Goal: Communication & Community: Answer question/provide support

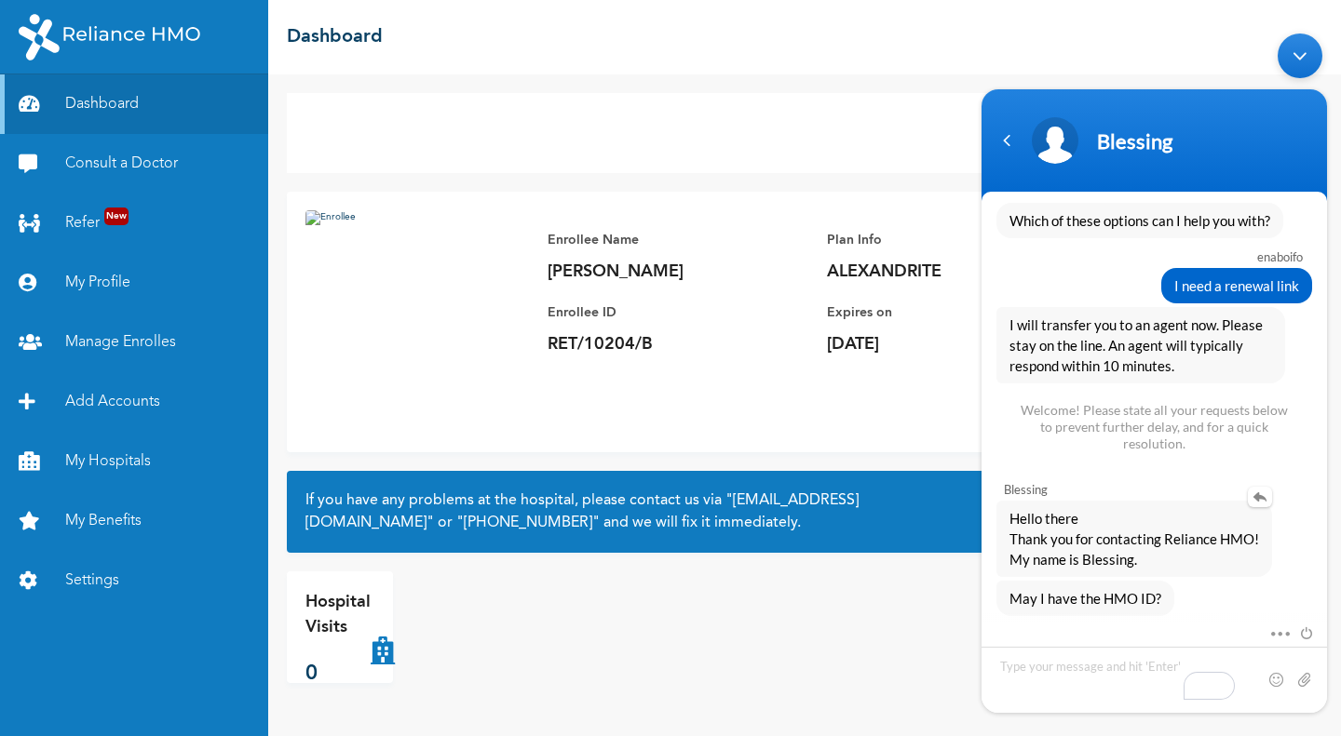
scroll to position [835, 0]
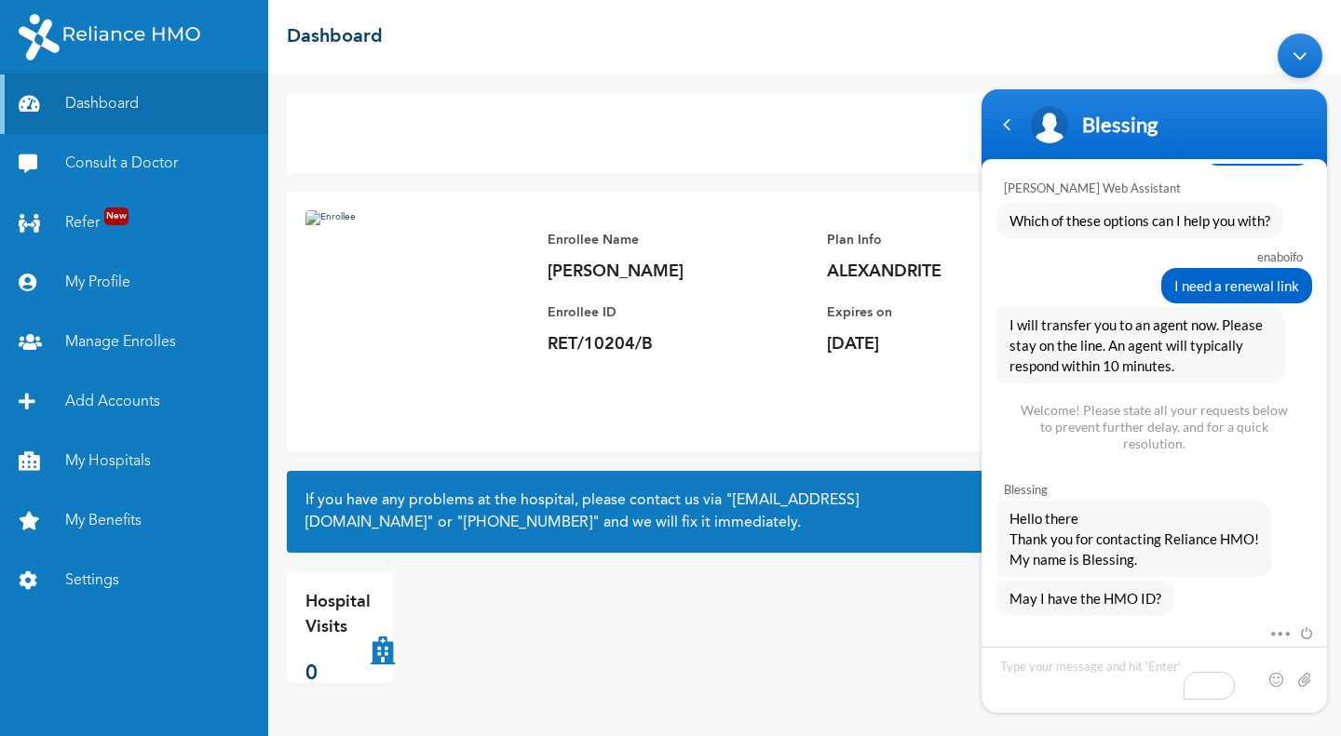
click at [1061, 667] on textarea "Type your message and hit 'Enter'" at bounding box center [1153, 680] width 345 height 66
type textarea "Yes there are two, getting them now"
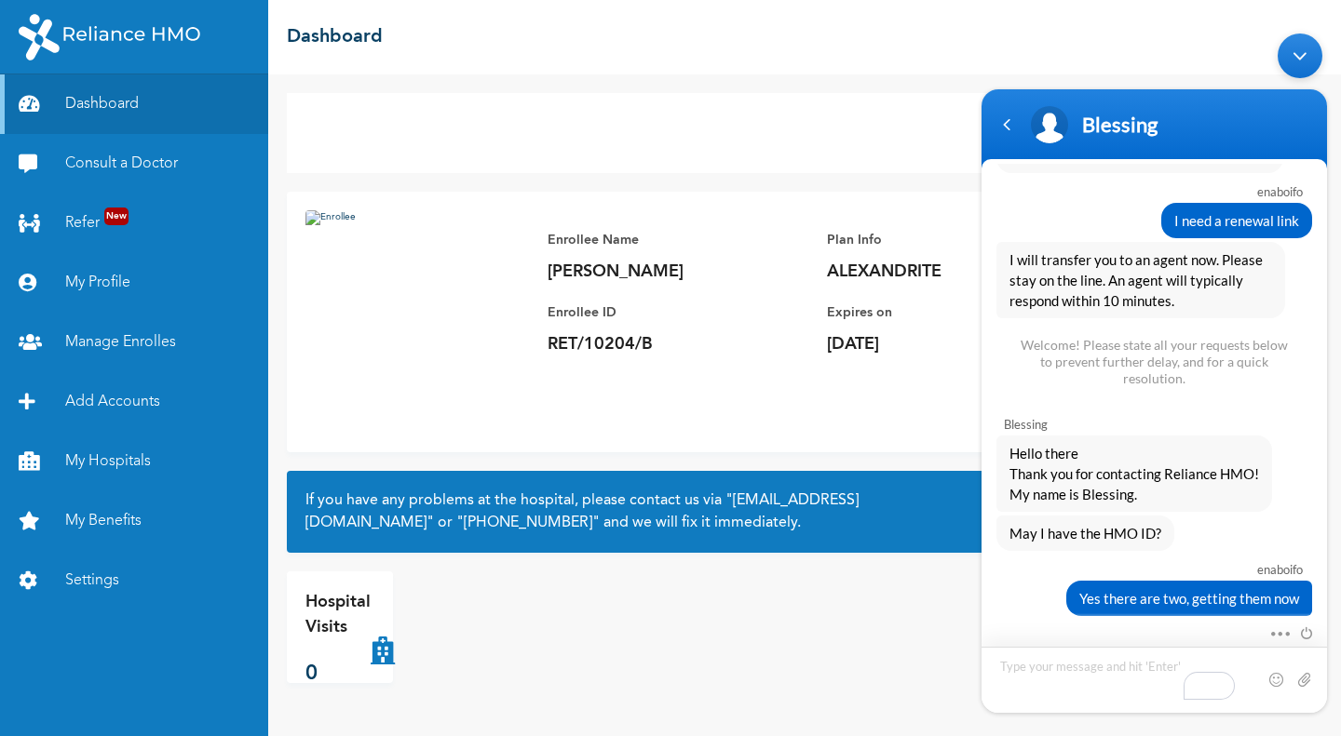
click at [1034, 665] on textarea "Type your message and hit 'Enter'" at bounding box center [1153, 680] width 345 height 66
type textarea "RET/46204/A RET/46203/A"
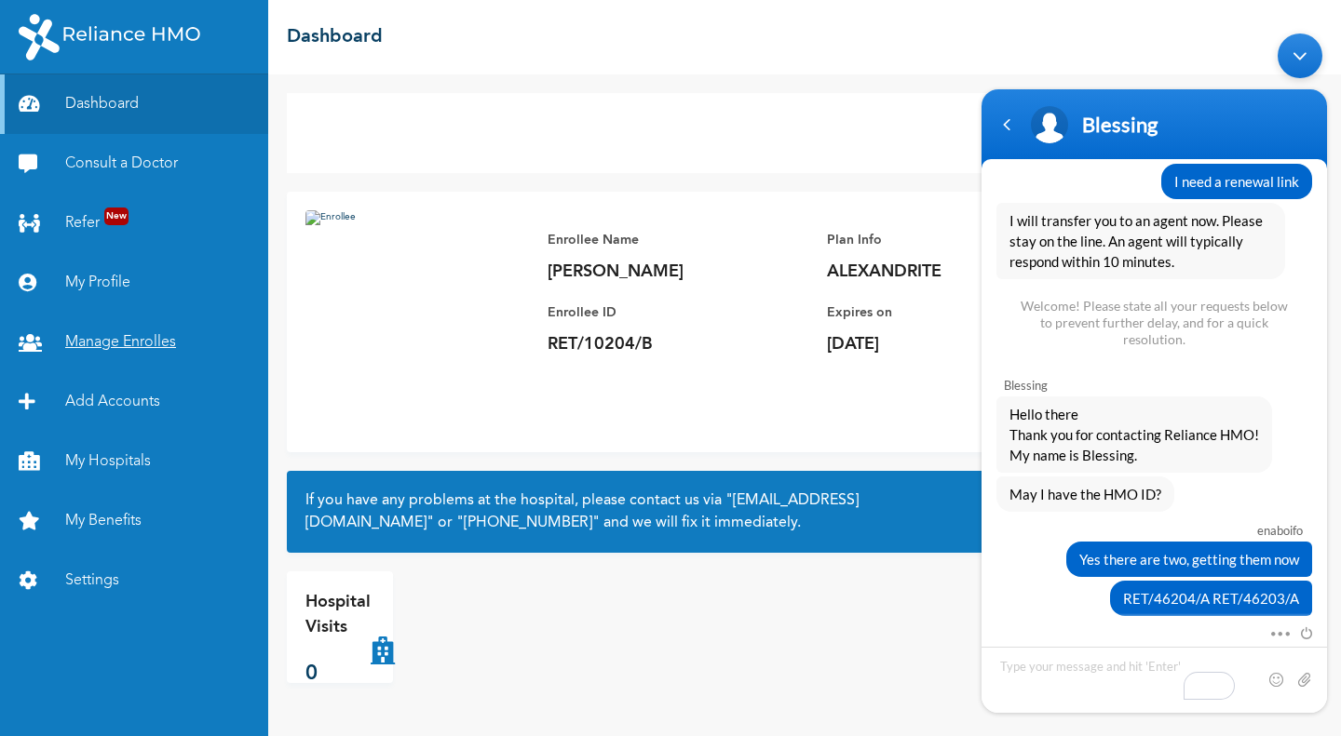
click at [113, 341] on link "Manage Enrolles" at bounding box center [134, 343] width 268 height 60
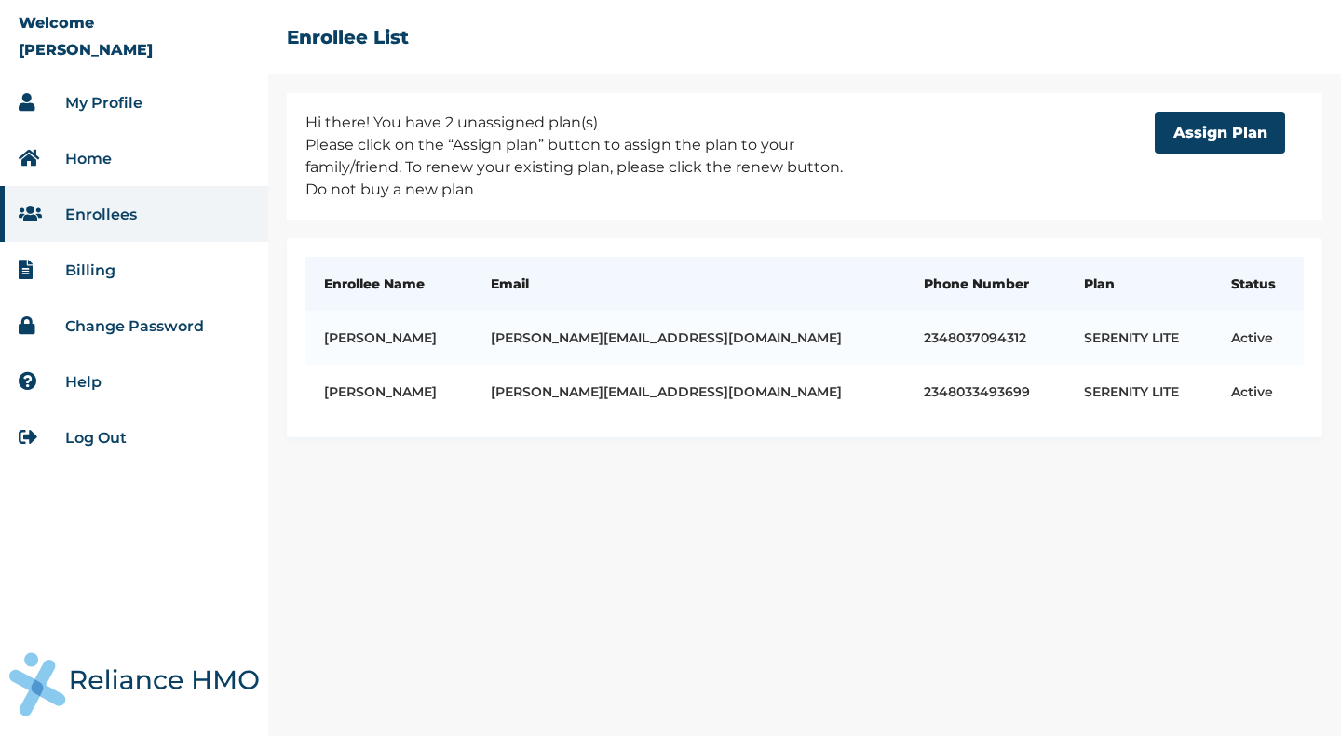
click at [105, 260] on li "Billing" at bounding box center [134, 270] width 268 height 56
click at [94, 270] on link "Billing" at bounding box center [90, 271] width 50 height 18
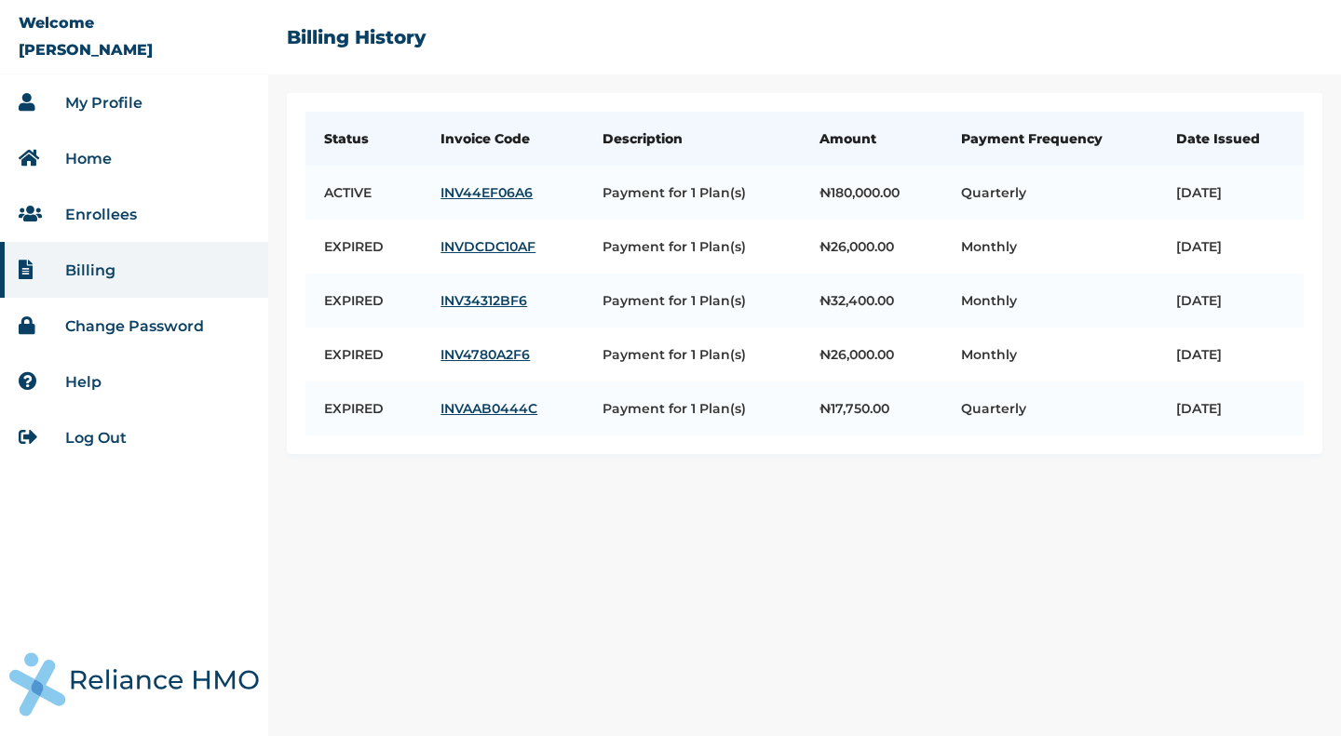
click at [100, 112] on li "My Profile" at bounding box center [134, 102] width 268 height 56
click at [85, 103] on link "My Profile" at bounding box center [103, 103] width 77 height 18
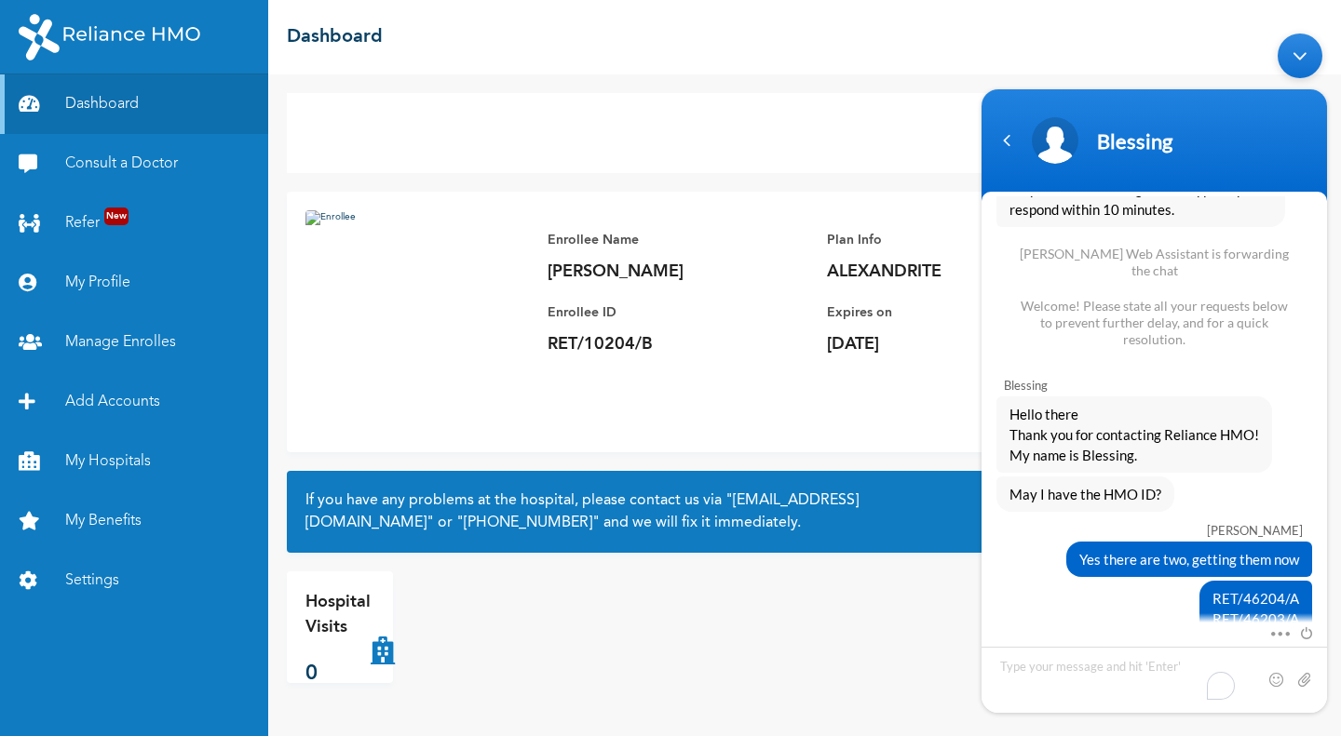
scroll to position [1058, 0]
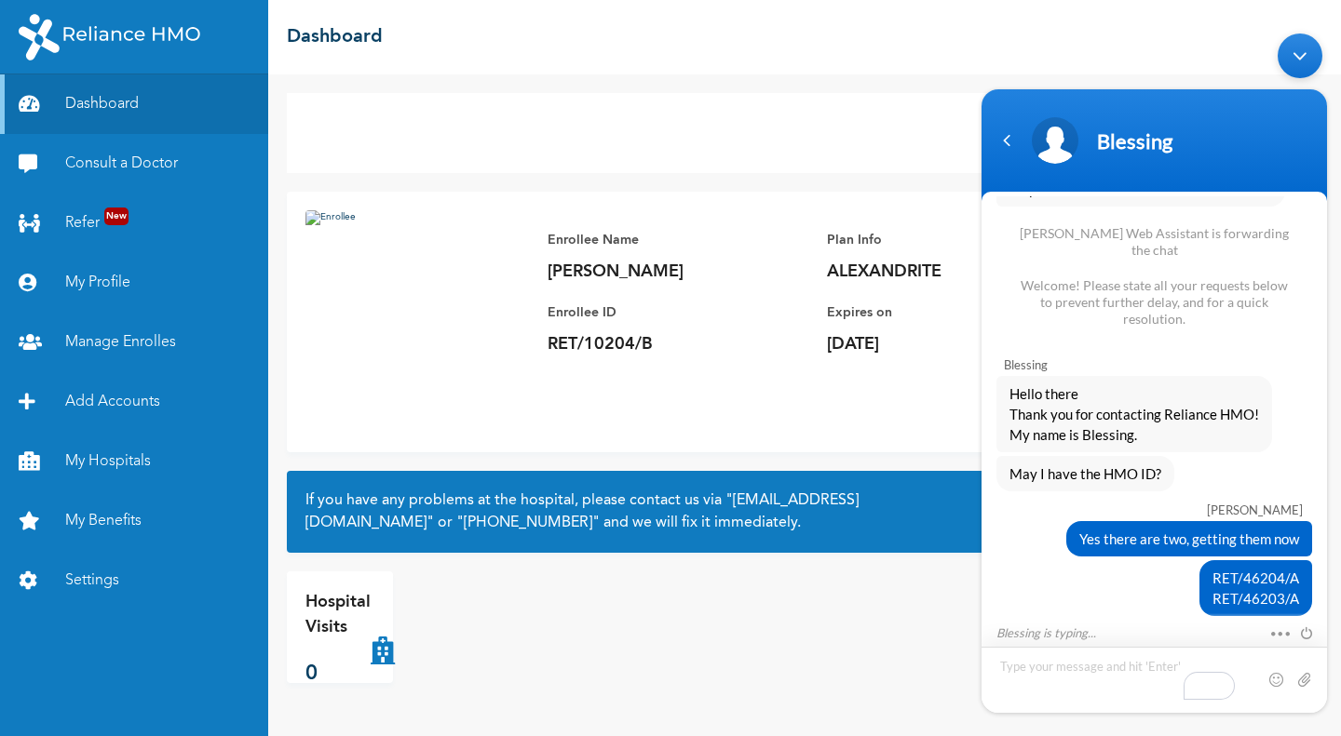
click at [1029, 672] on textarea "Type your message and hit 'Enter'" at bounding box center [1153, 680] width 345 height 66
drag, startPoint x: 1056, startPoint y: 687, endPoint x: 970, endPoint y: 654, distance: 91.6
click html "Blessing Christopher Enaboifo Hello Naomi Enrollee Web Assistant Hello Enaboifo…"
type textarea "This was my last invoice number INV44EF06A6"
click at [1303, 676] on span at bounding box center [1303, 679] width 19 height 19
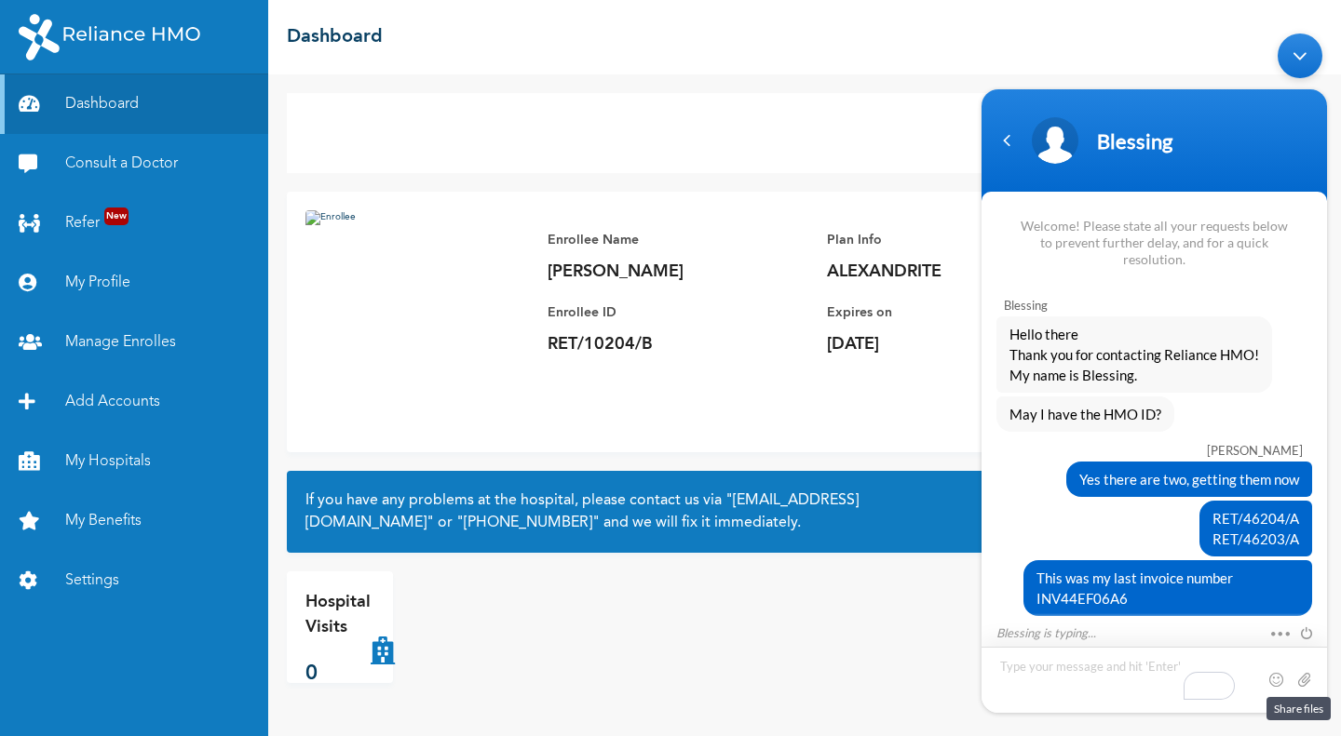
scroll to position [1223, 0]
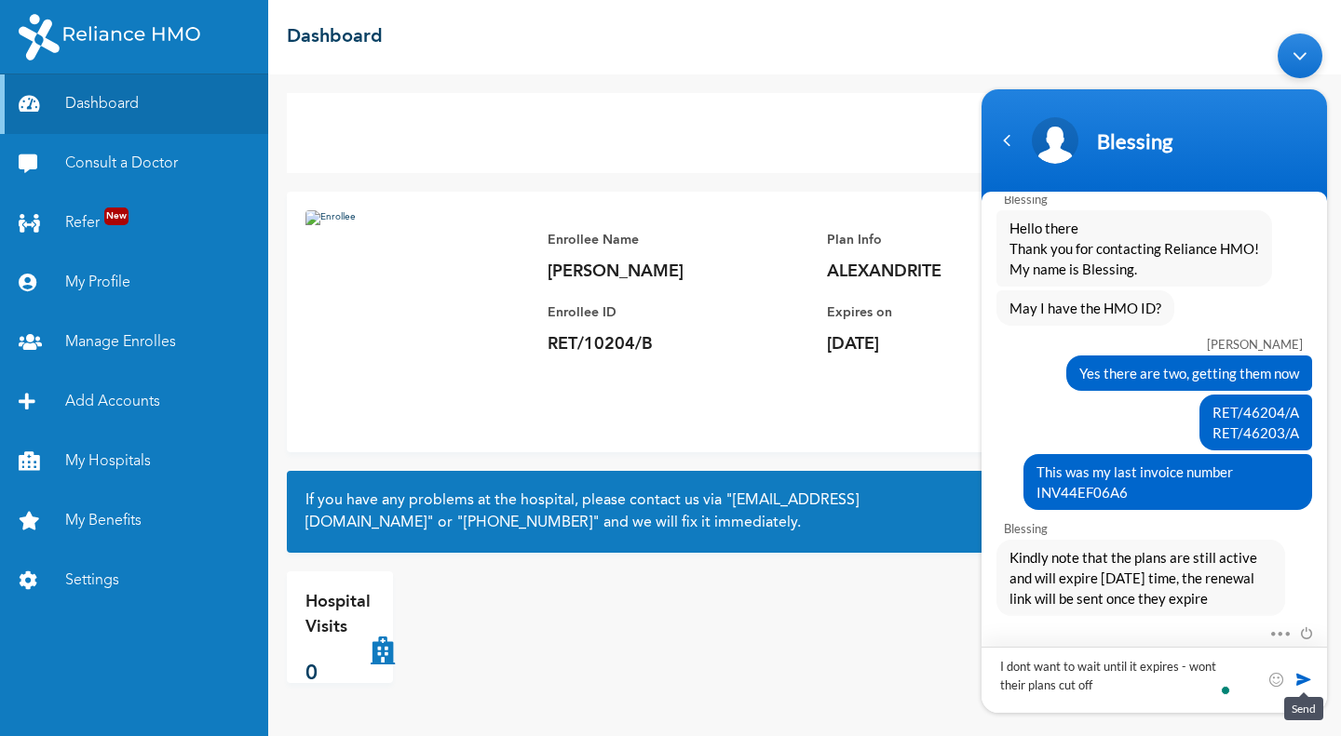
type textarea "I dont want to wait until it expires - wont their plans cut off?"
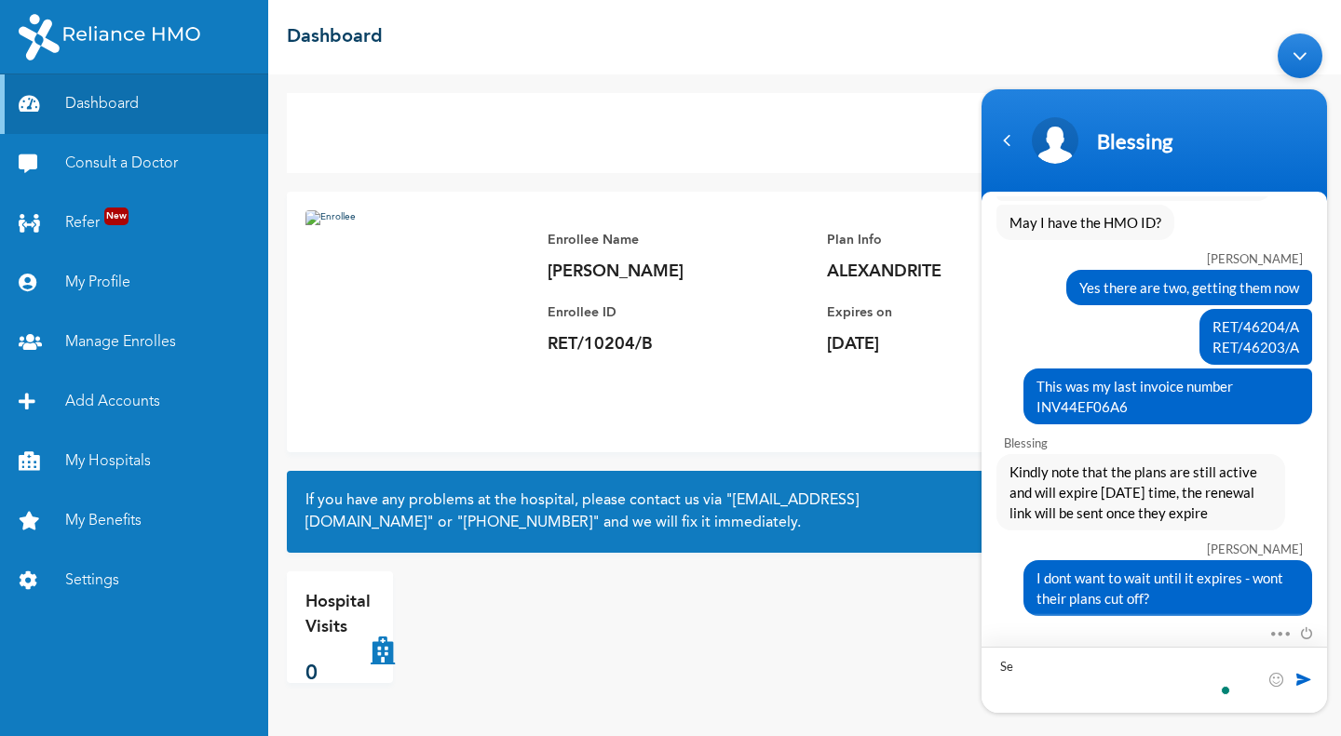
type textarea "S"
click at [1260, 583] on span "I dont want to wait until it expires - wont their plans cut off?" at bounding box center [1167, 588] width 263 height 41
click at [1274, 597] on span "I dont want to wait until it expires - wont their plans cut off?" at bounding box center [1167, 588] width 263 height 41
click at [1281, 637] on span at bounding box center [1275, 631] width 14 height 17
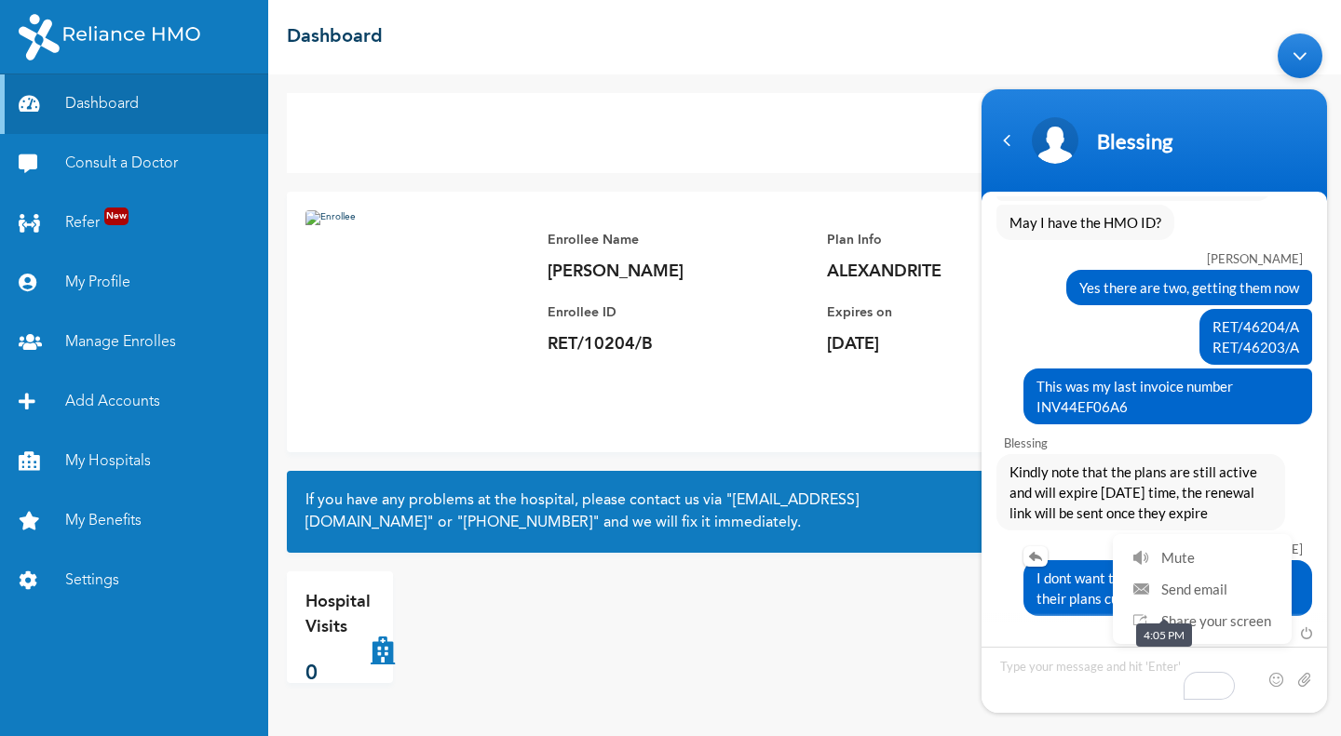
click at [1047, 577] on span "I dont want to wait until it expires - wont their plans cut off?" at bounding box center [1167, 588] width 263 height 41
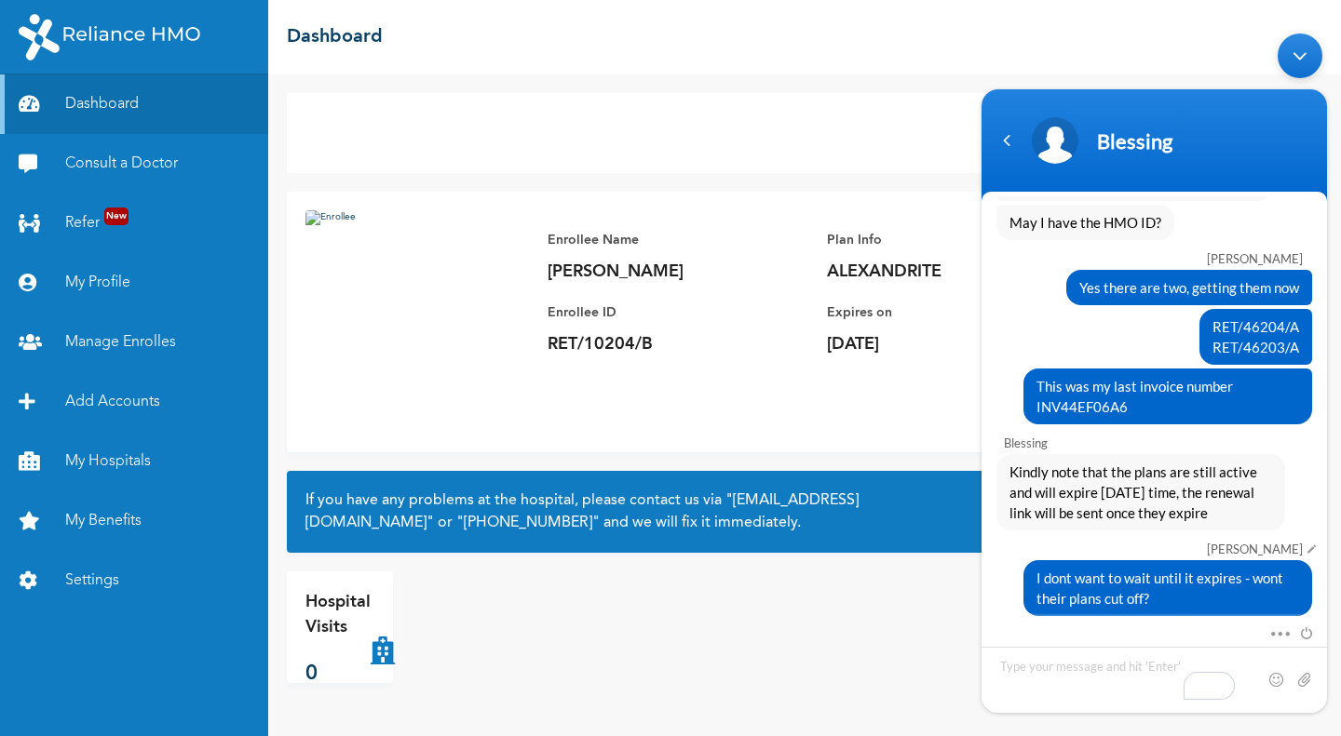
click at [1302, 546] on em at bounding box center [1308, 550] width 13 height 8
click at [1310, 547] on em at bounding box center [1308, 550] width 13 height 8
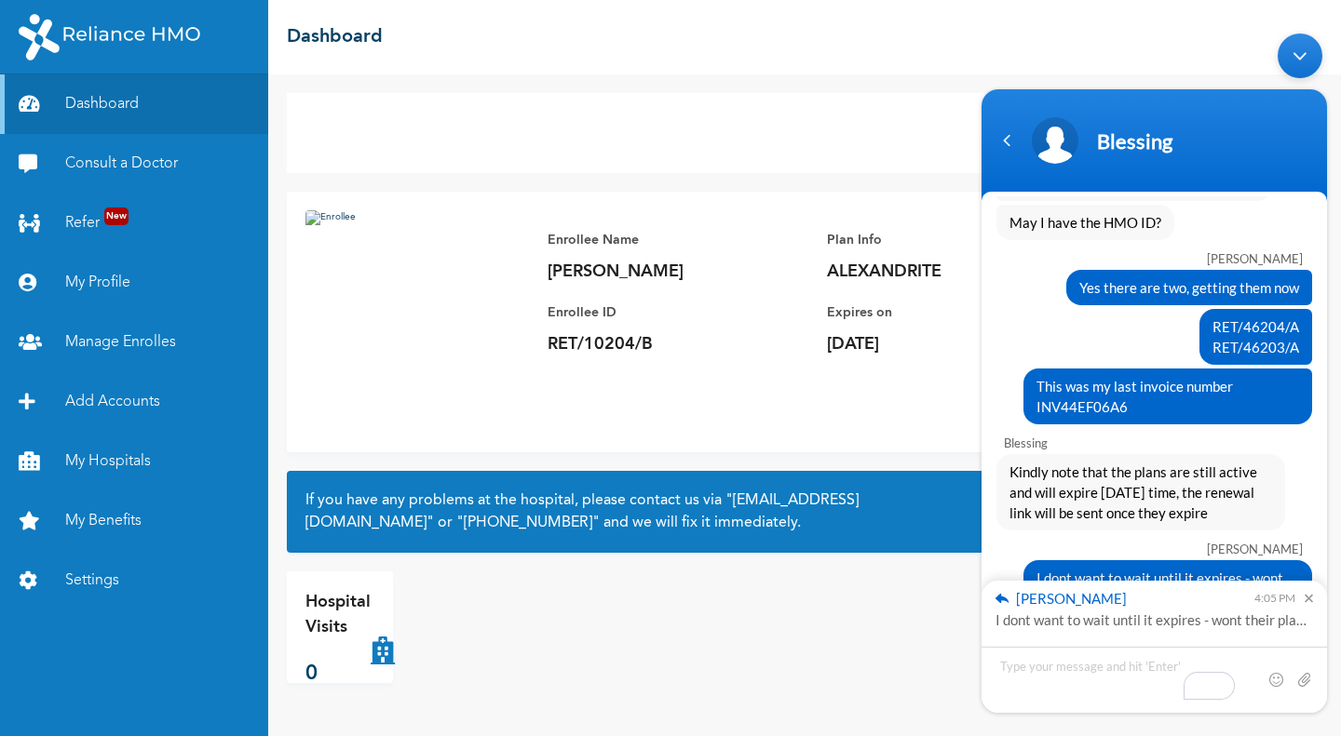
click at [1199, 627] on div "Christopher Enaboifo 4:05 PM I dont want to wait until it expires - wont their …" at bounding box center [1153, 613] width 345 height 65
click at [1041, 663] on textarea "Type your message and hit 'Enter'" at bounding box center [1153, 680] width 345 height 66
click at [1309, 595] on em at bounding box center [1304, 599] width 18 height 8
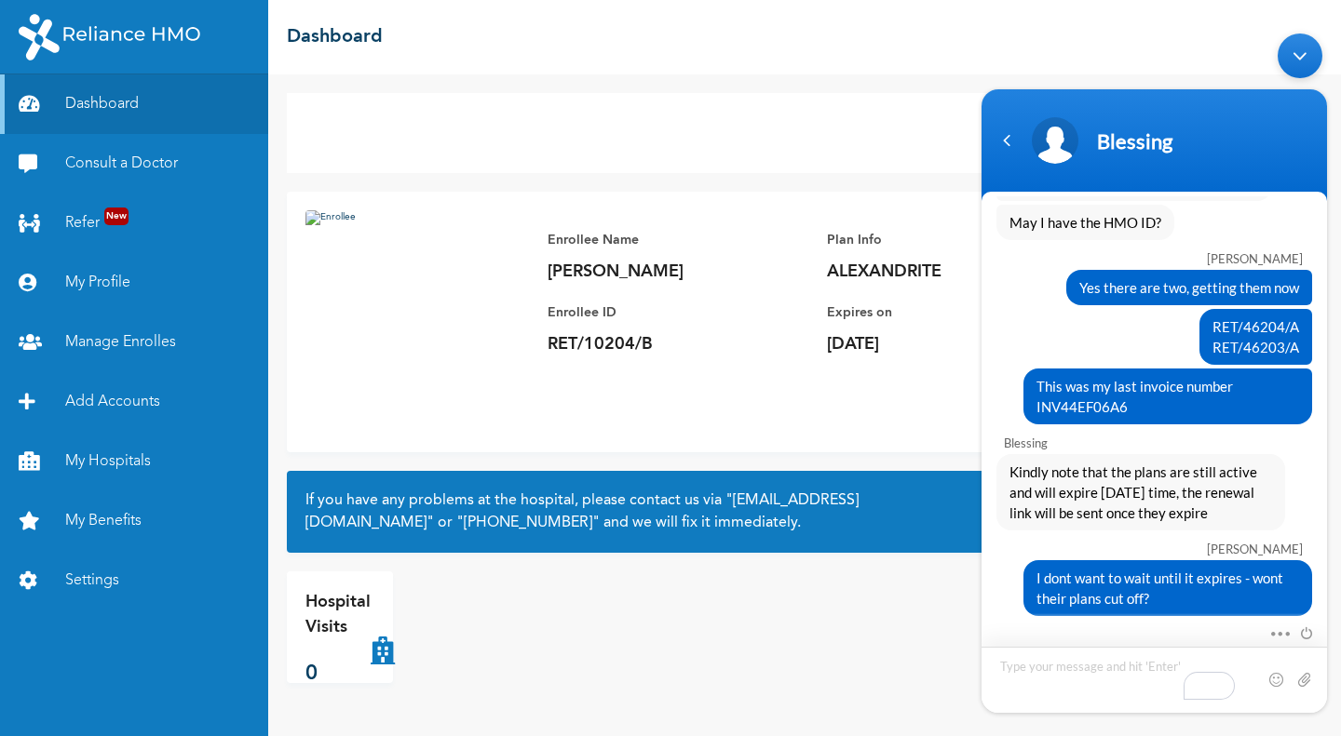
click at [1075, 675] on textarea "Type your message and hit 'Enter'" at bounding box center [1153, 680] width 345 height 66
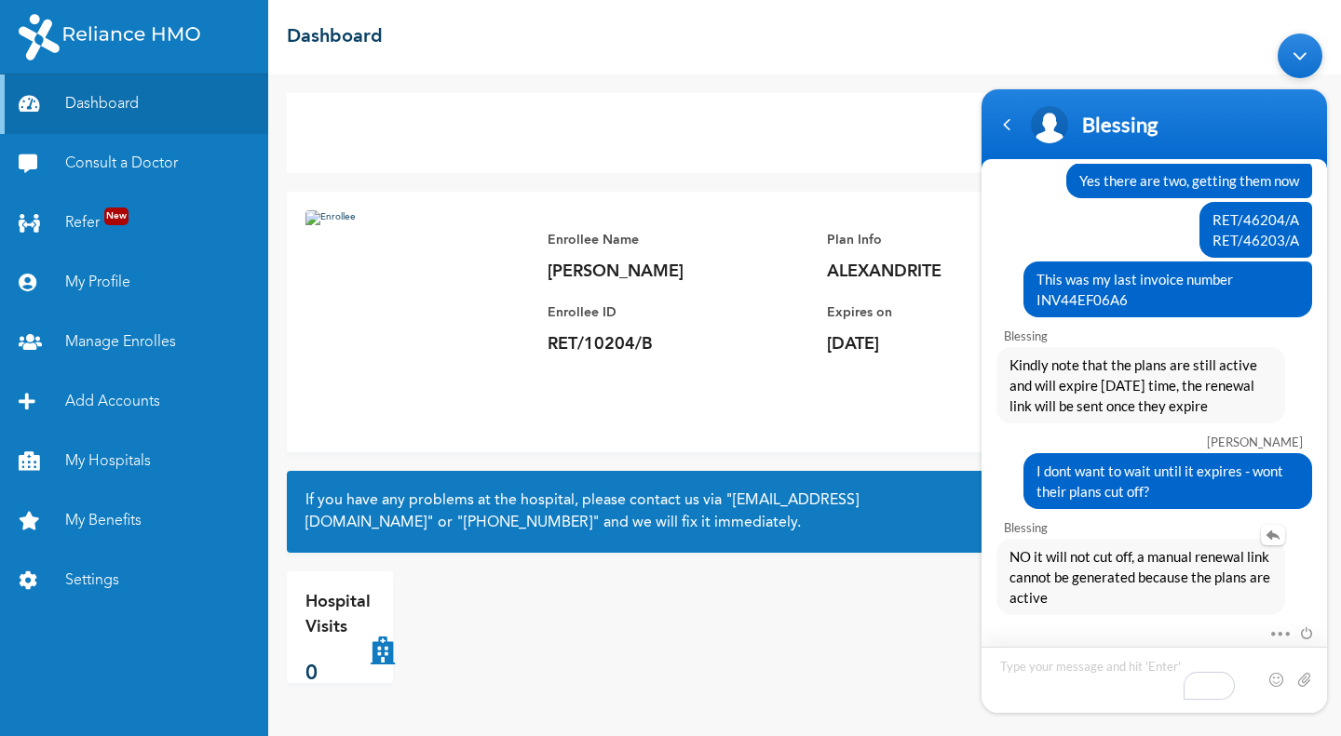
scroll to position [1382, 0]
click at [1070, 670] on textarea "Type your message and hit 'Enter'" at bounding box center [1153, 680] width 345 height 66
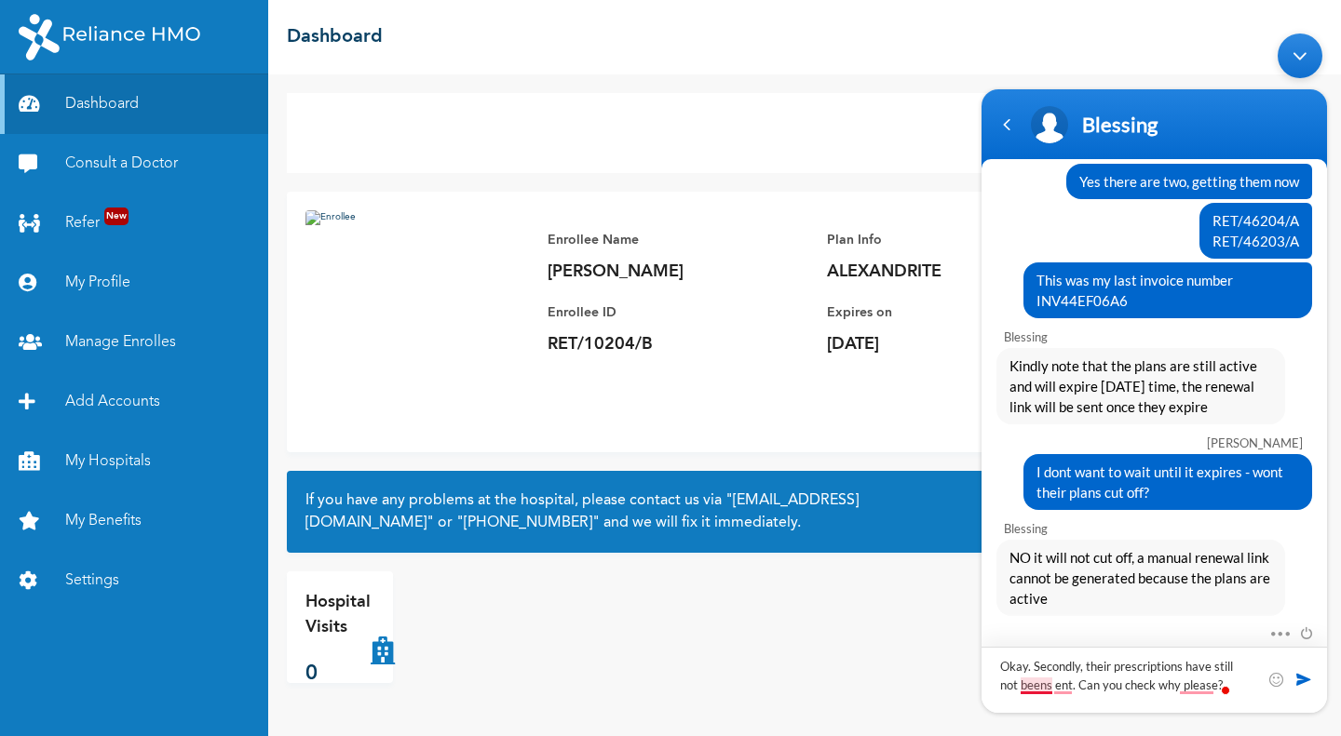
click at [1047, 689] on textarea "Okay. Secondly, their prescriptions have still not beens ent. Can you check why…" at bounding box center [1153, 680] width 345 height 66
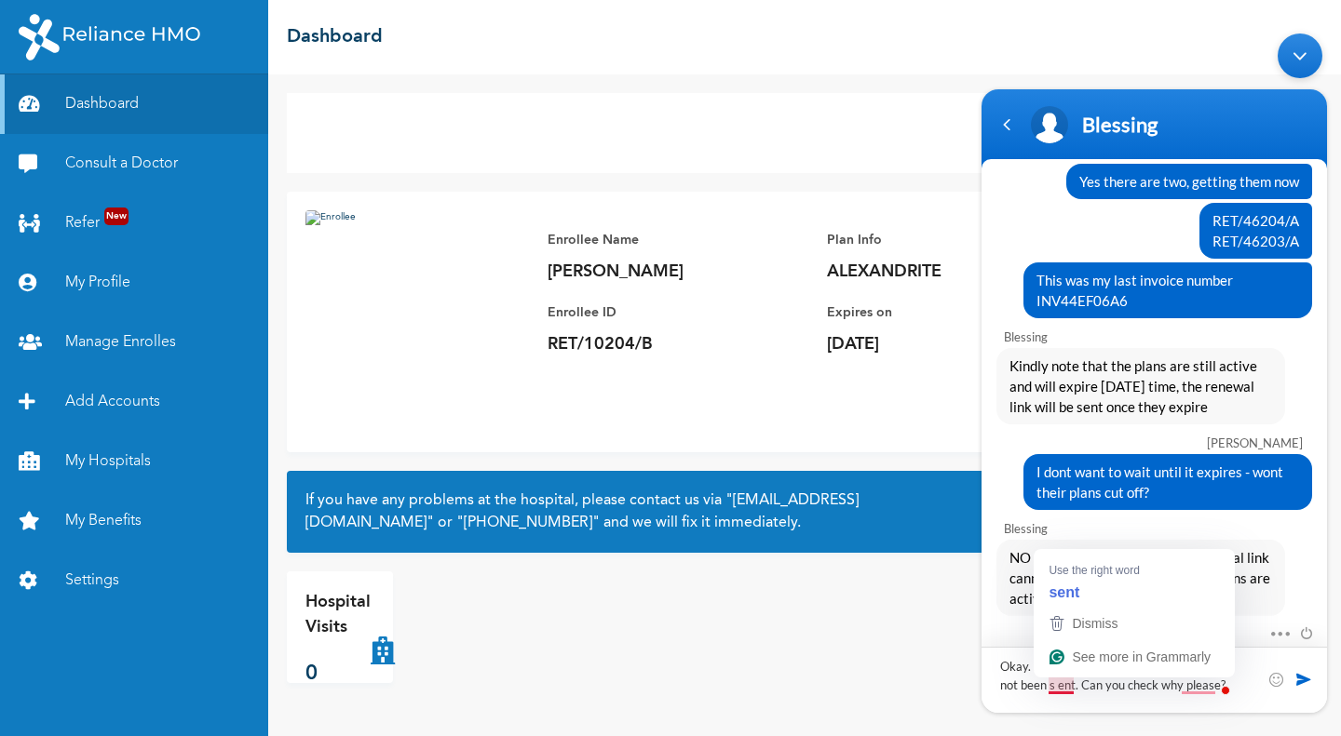
click at [1059, 686] on textarea "Okay. Secondly, their prescriptions have still not been s ent. Can you check wh…" at bounding box center [1153, 680] width 345 height 66
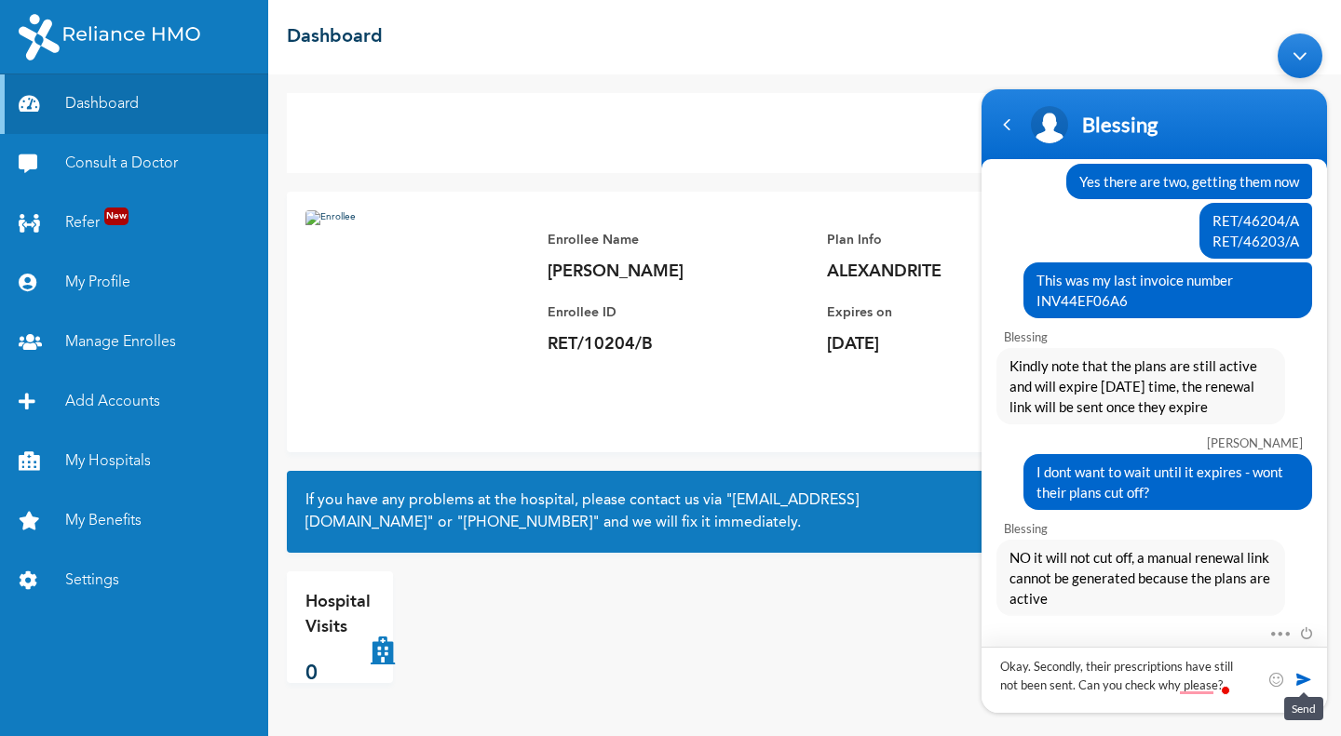
type textarea "Okay. Secondly, their prescriptions have still not been sent. Can you check why…"
click at [1301, 680] on span at bounding box center [1303, 679] width 19 height 19
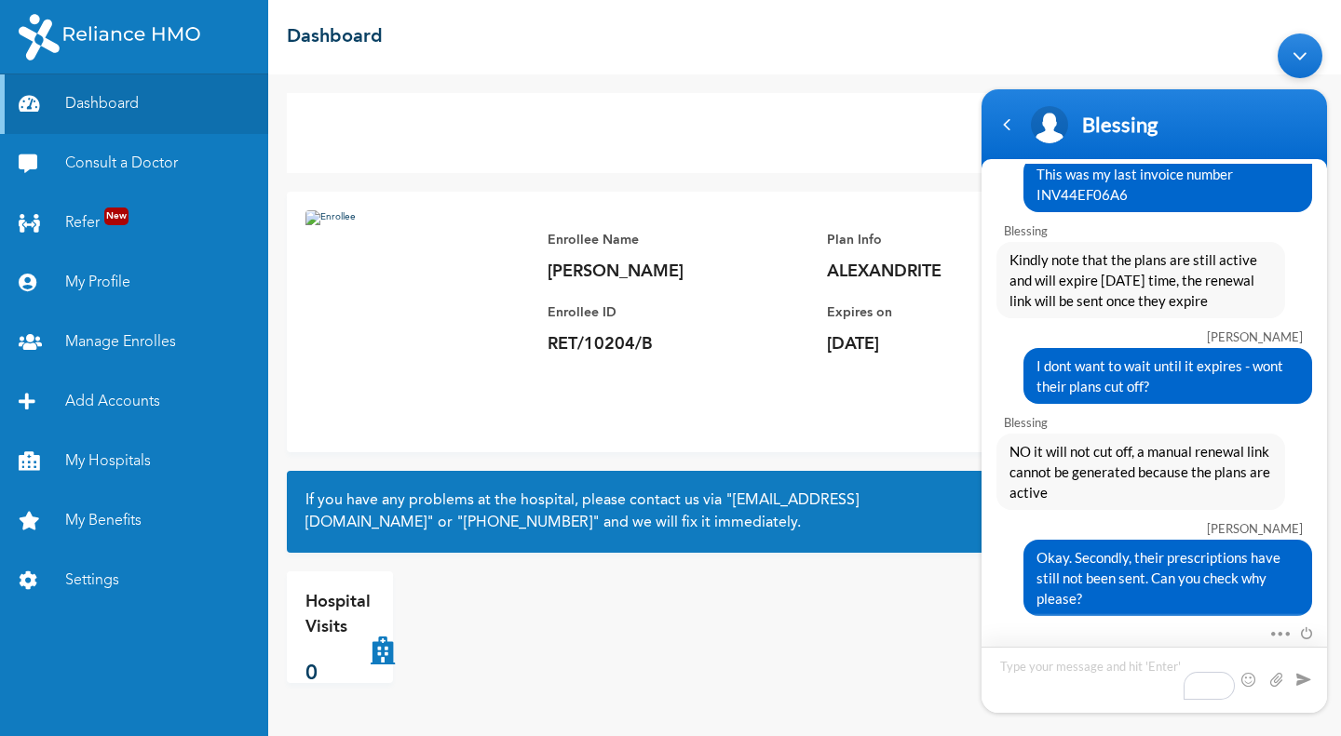
scroll to position [1593, 0]
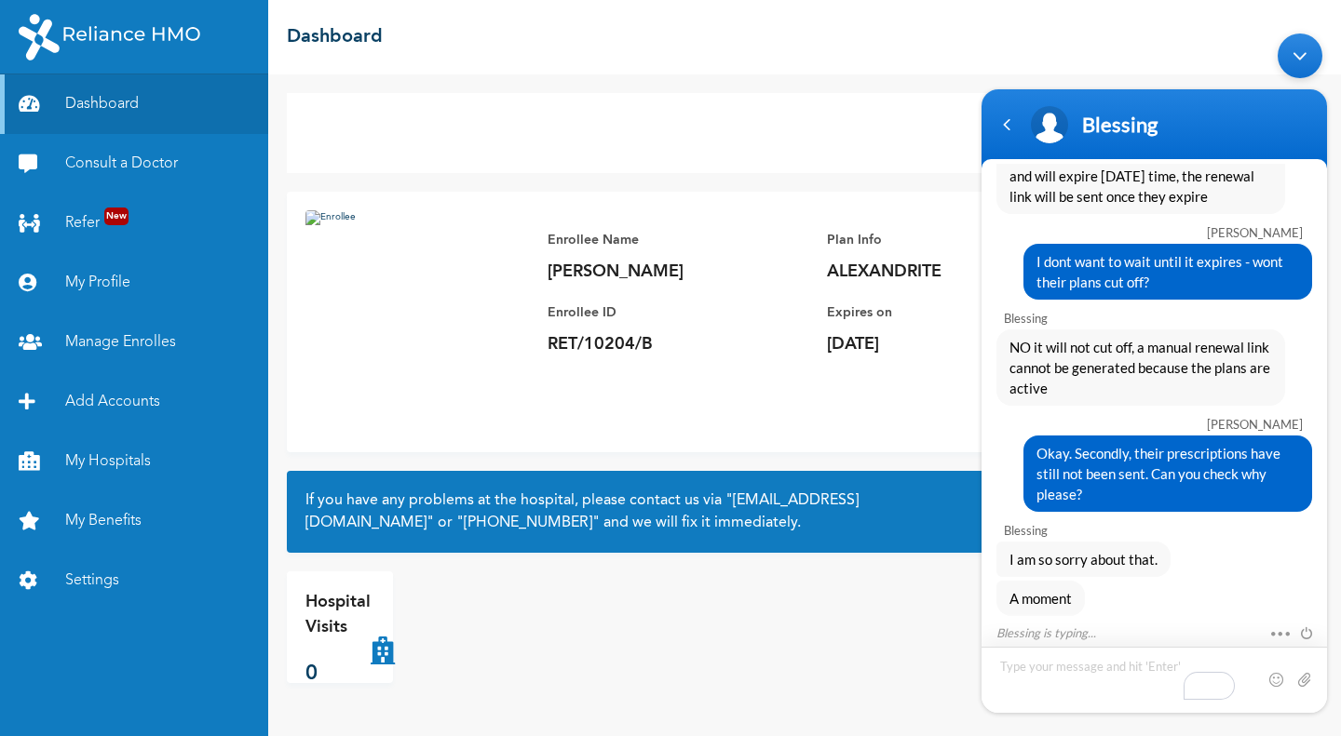
click at [1032, 667] on textarea "Type your message and hit 'Enter'" at bounding box center [1153, 680] width 345 height 66
click at [1072, 672] on textarea "Type your message and hit 'Enter'" at bounding box center [1153, 680] width 345 height 66
type textarea "Any update?"
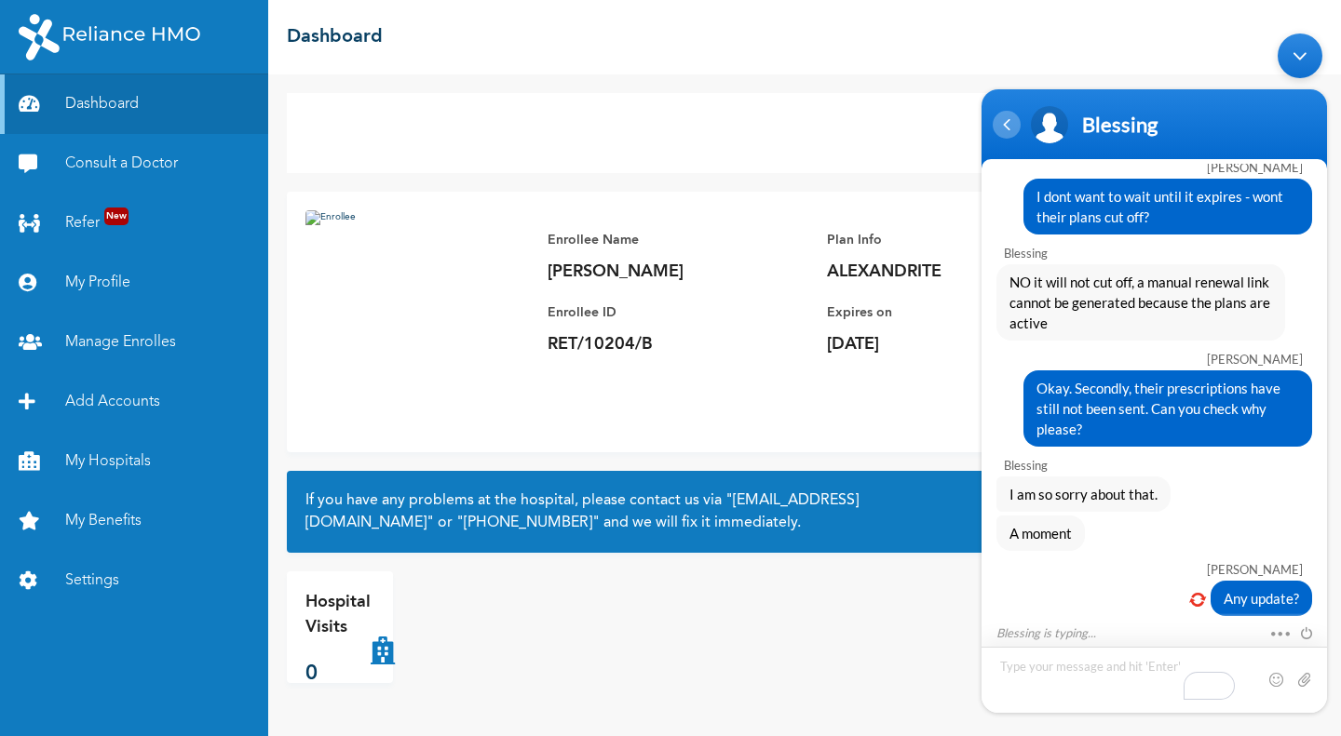
click at [1001, 120] on div "Navigation go back" at bounding box center [1006, 125] width 28 height 28
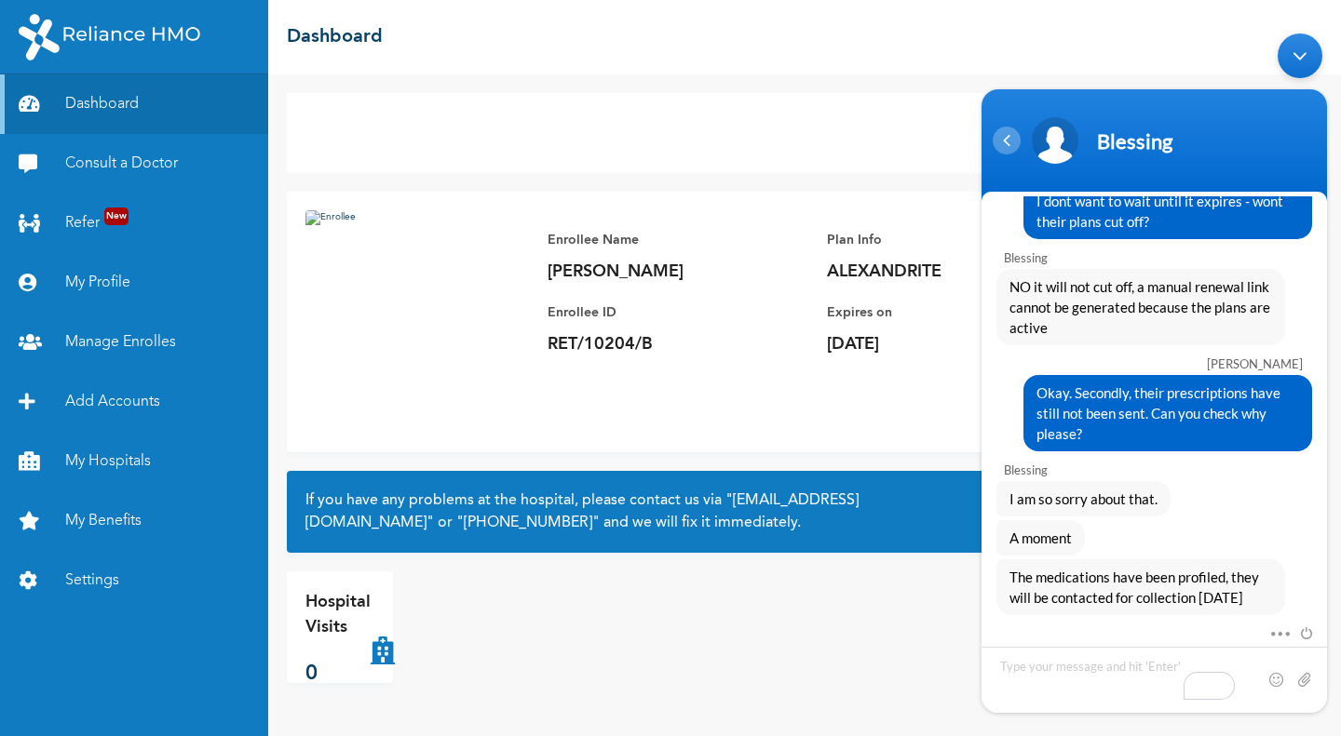
scroll to position [1685, 0]
type textarea "Okay, thanks"
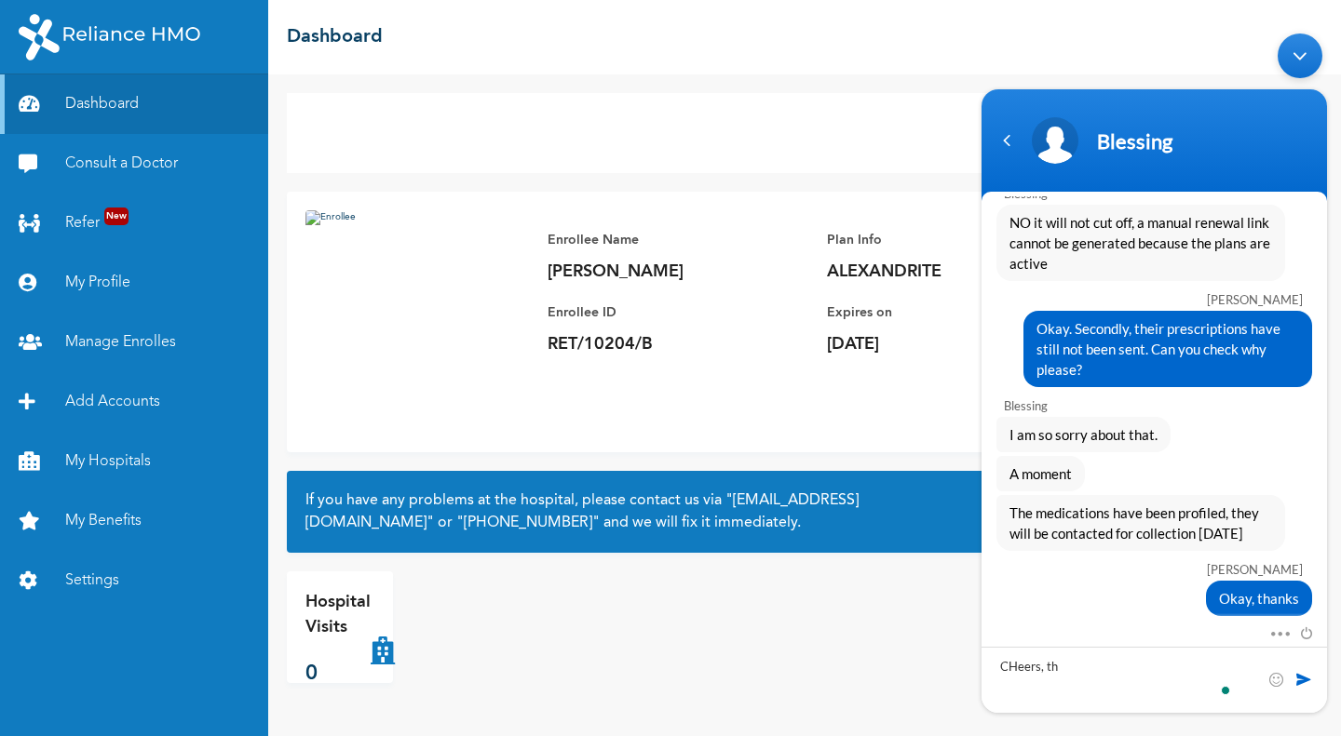
type textarea "CHeers, tha"
